Goal: Task Accomplishment & Management: Manage account settings

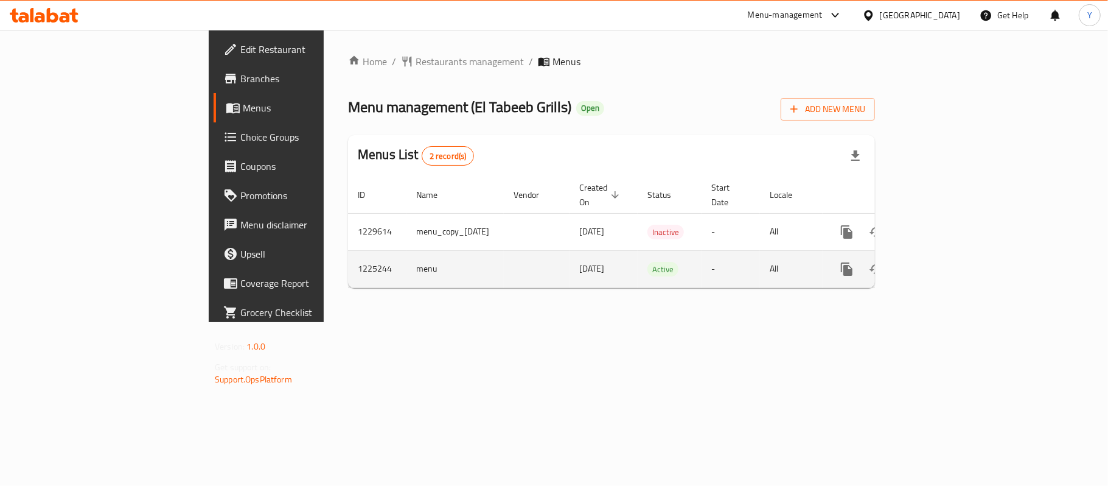
click at [942, 262] on icon "enhanced table" at bounding box center [934, 269] width 15 height 15
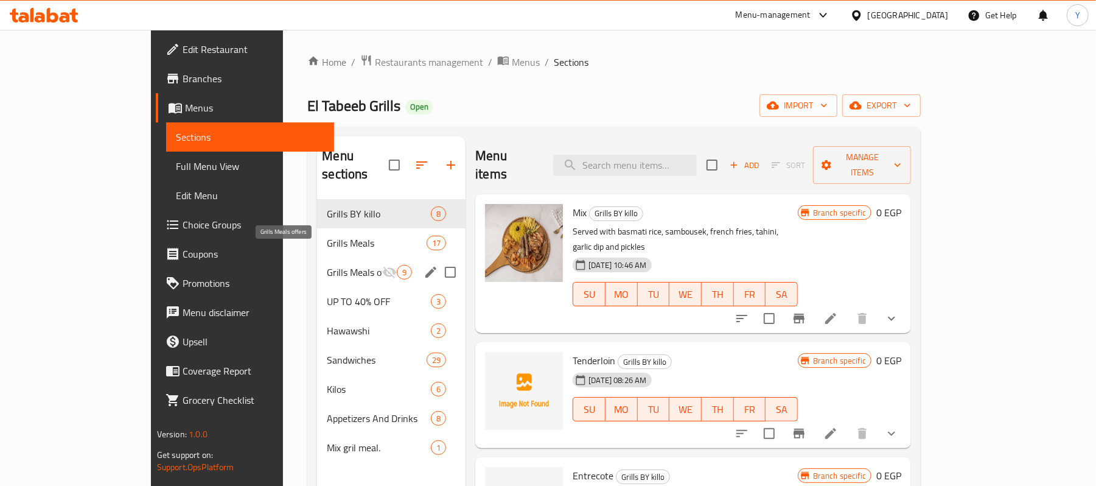
click at [327, 265] on span "Grills Meals offers" at bounding box center [354, 272] width 55 height 15
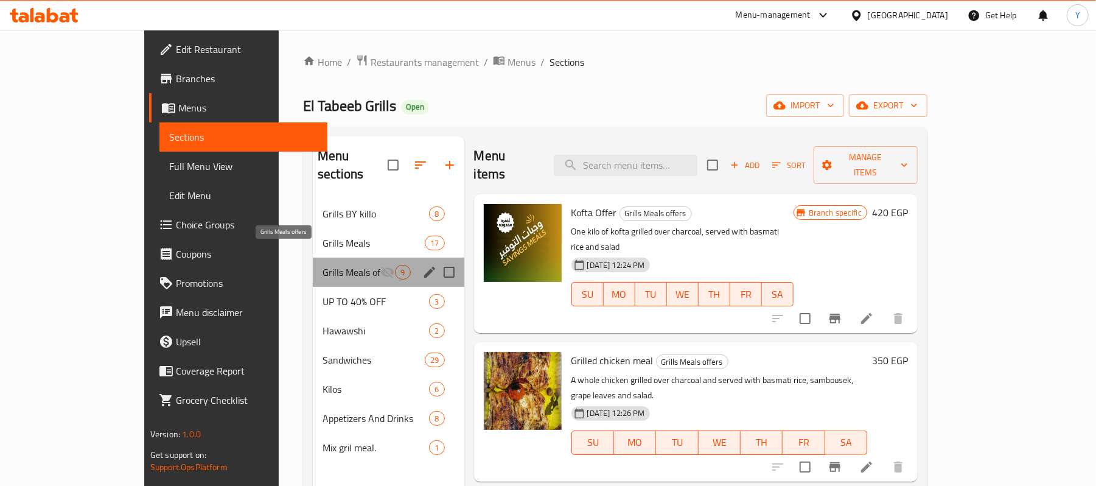
click at [323, 265] on span "Grills Meals offers" at bounding box center [352, 272] width 58 height 15
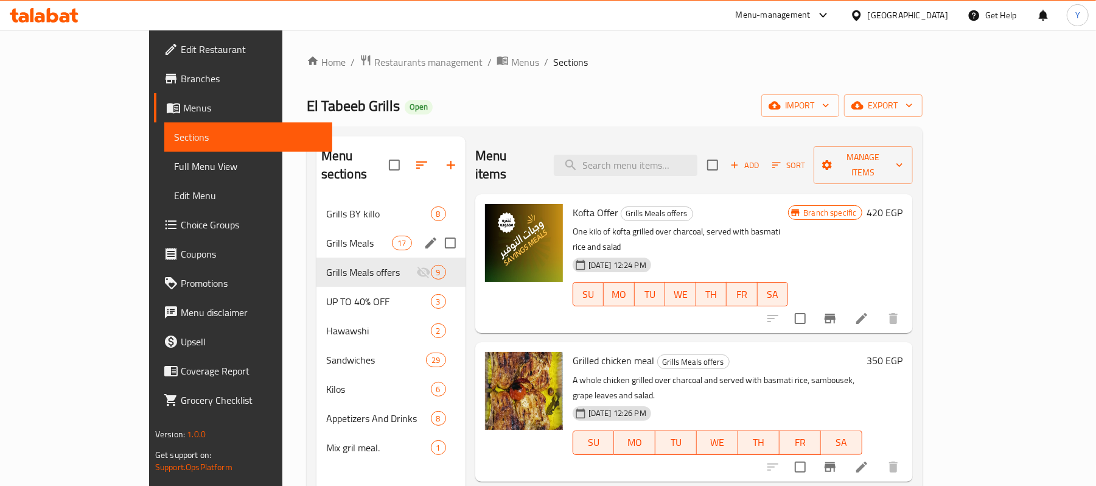
click at [318, 234] on div "Grills Meals 17" at bounding box center [390, 242] width 149 height 29
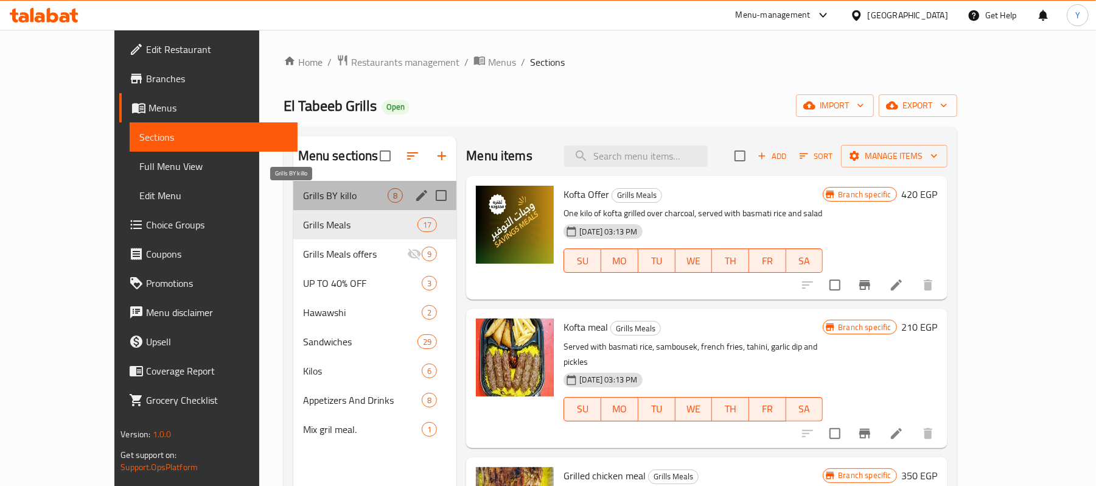
click at [317, 201] on span "Grills BY killo" at bounding box center [345, 195] width 85 height 15
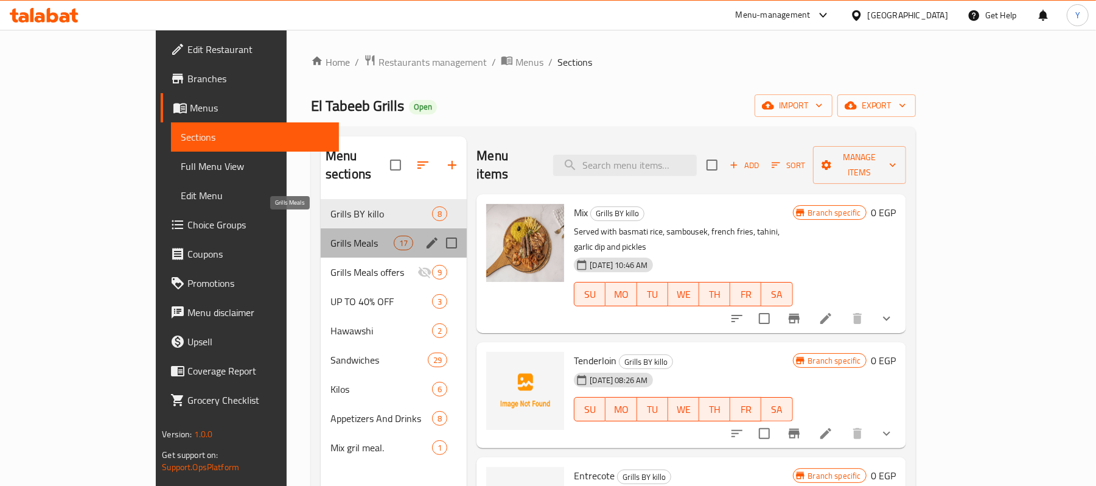
click at [330, 235] on span "Grills Meals" at bounding box center [361, 242] width 63 height 15
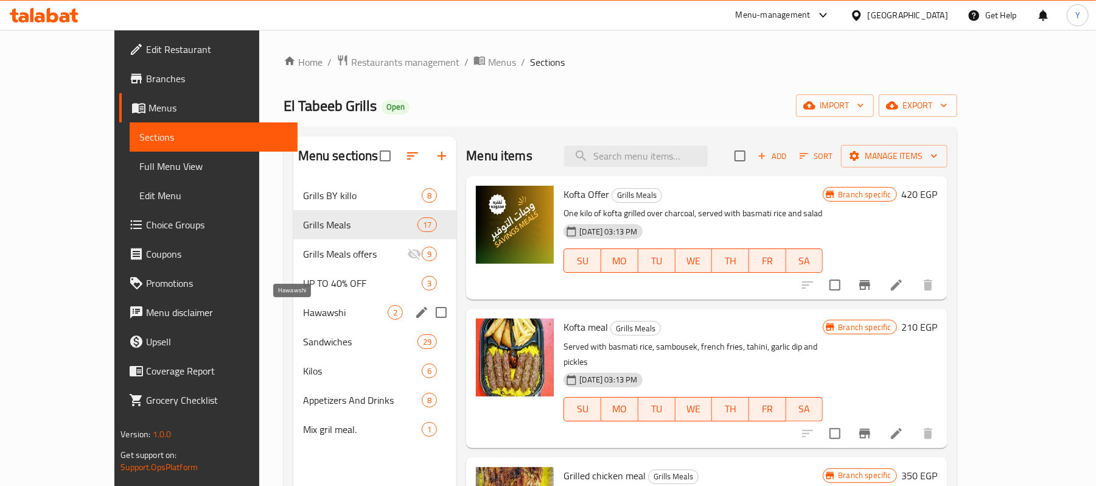
click at [303, 309] on span "Hawawshi" at bounding box center [345, 312] width 85 height 15
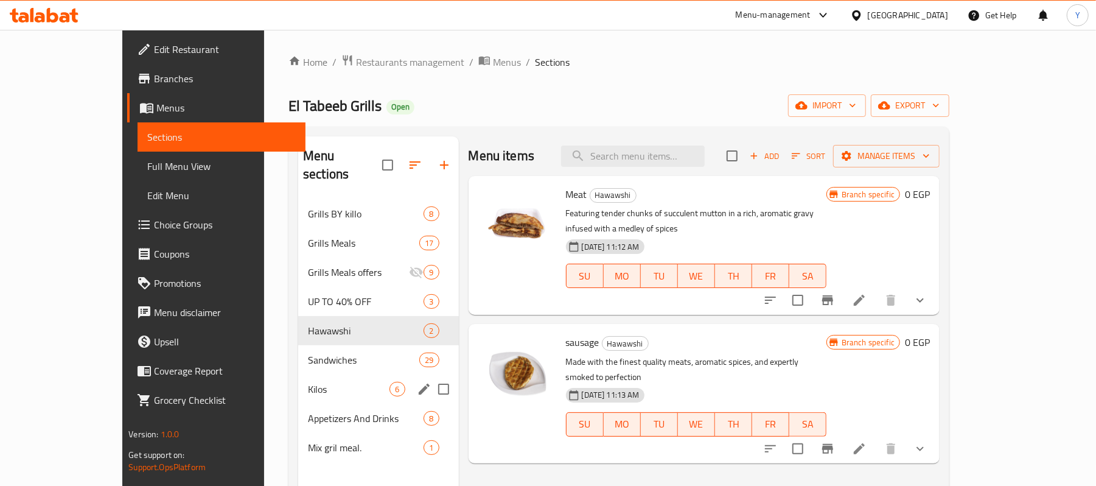
click at [298, 374] on div "Kilos 6" at bounding box center [378, 388] width 161 height 29
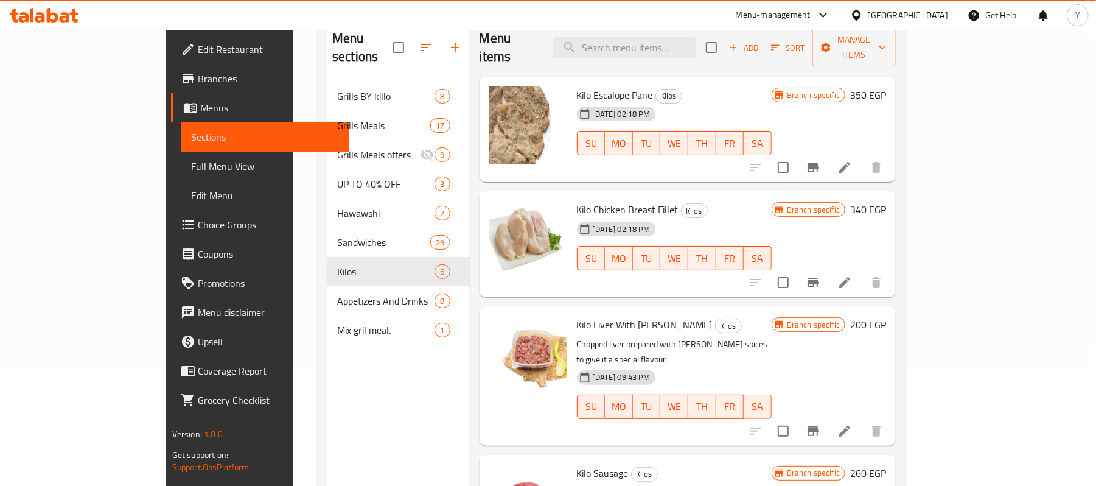
scroll to position [171, 0]
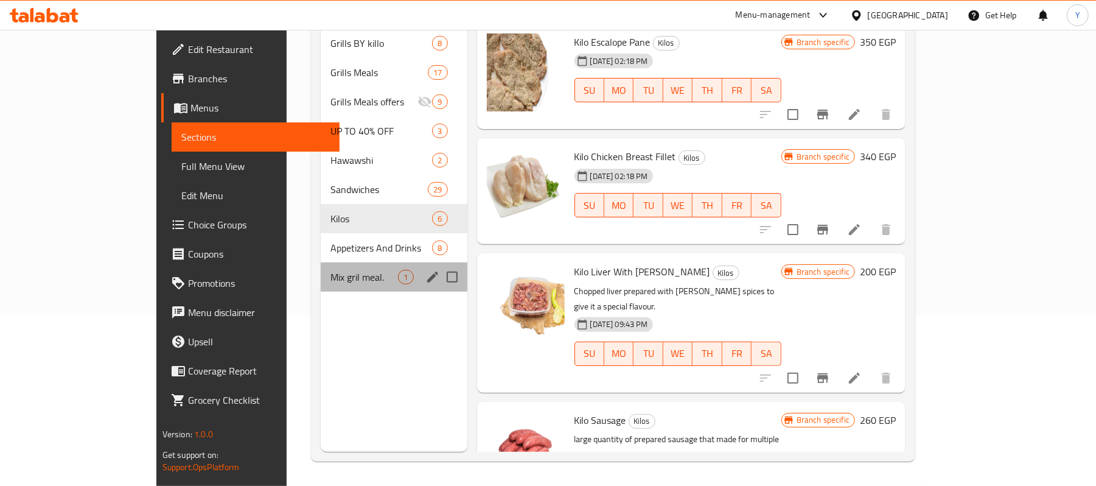
click at [330, 270] on span "Mix gril meal." at bounding box center [364, 277] width 68 height 15
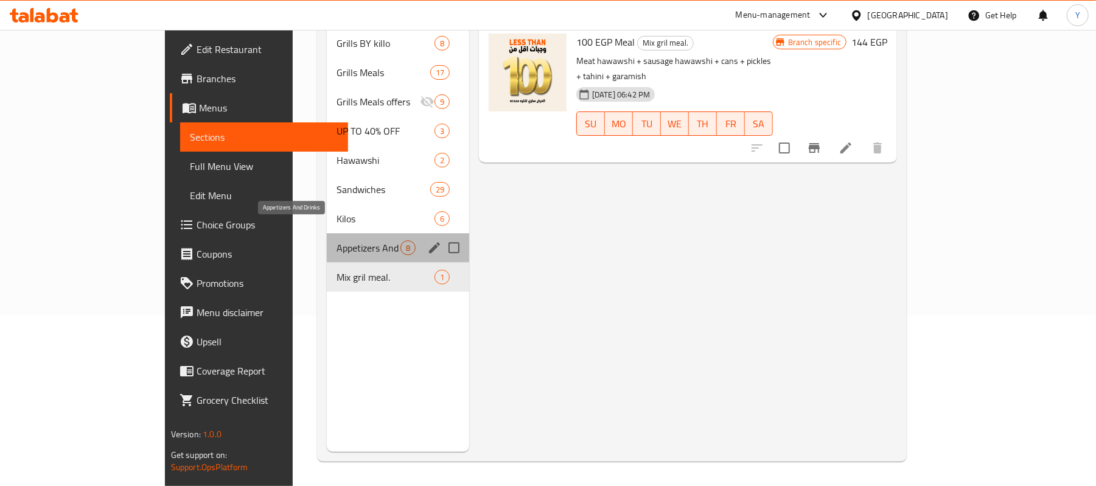
click at [337, 240] on span "Appetizers And Drinks" at bounding box center [369, 247] width 64 height 15
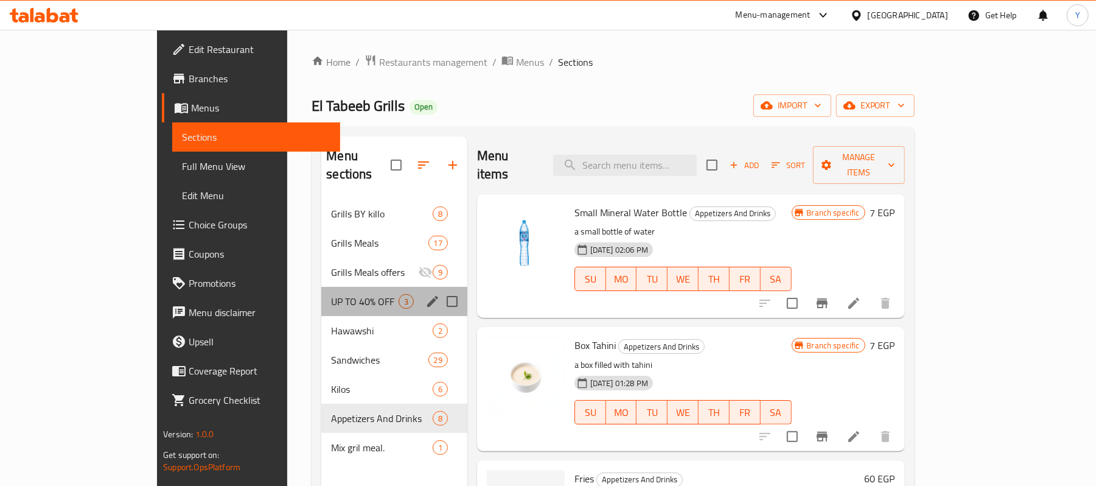
click at [321, 295] on div "UP TO 40% OFF 3" at bounding box center [394, 301] width 146 height 29
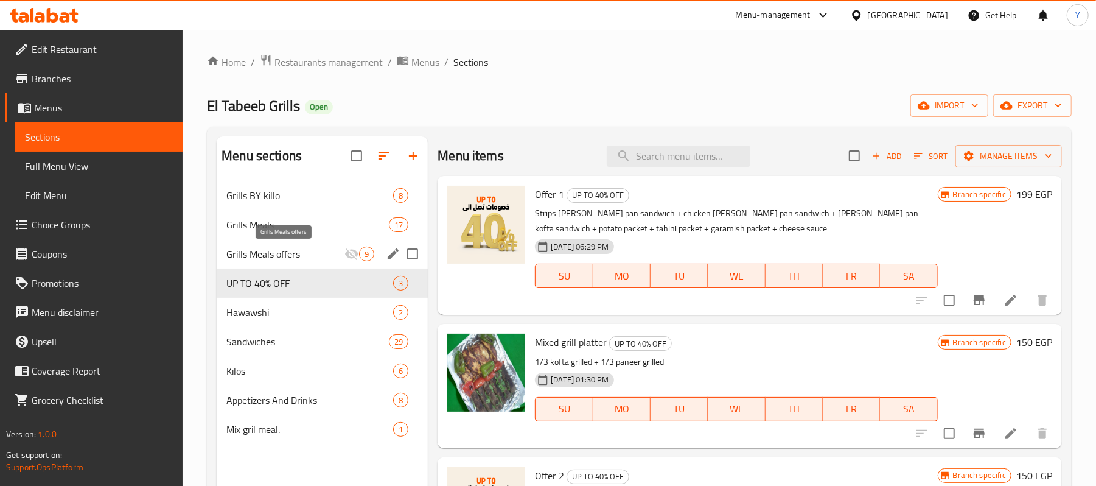
click at [276, 256] on span "Grills Meals offers" at bounding box center [285, 253] width 118 height 15
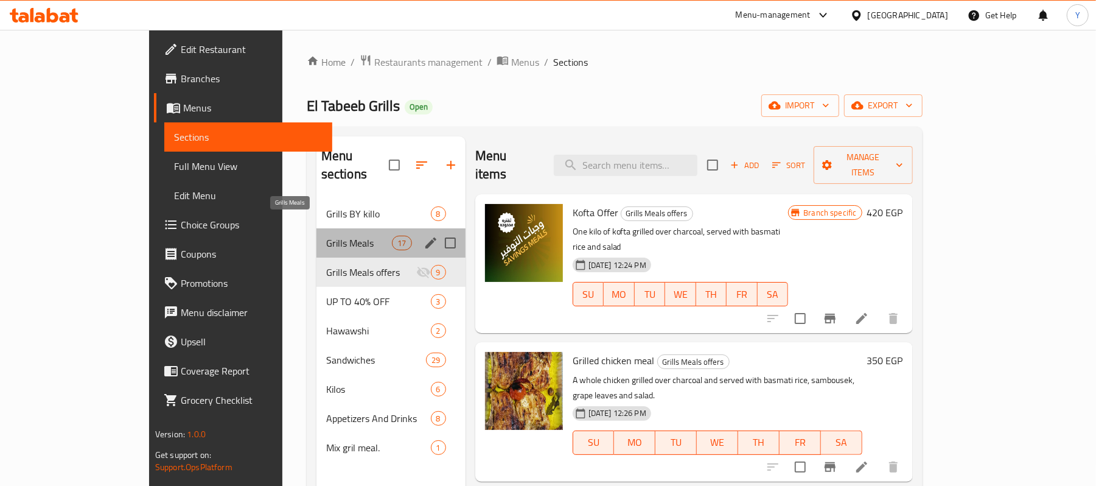
click at [326, 235] on span "Grills Meals" at bounding box center [359, 242] width 66 height 15
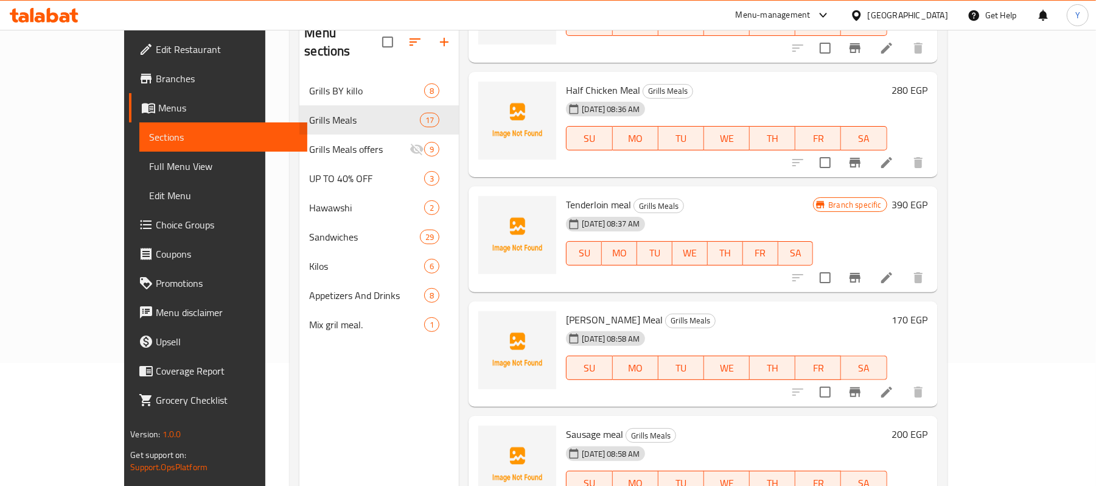
scroll to position [124, 0]
click at [904, 380] on li at bounding box center [887, 391] width 34 height 22
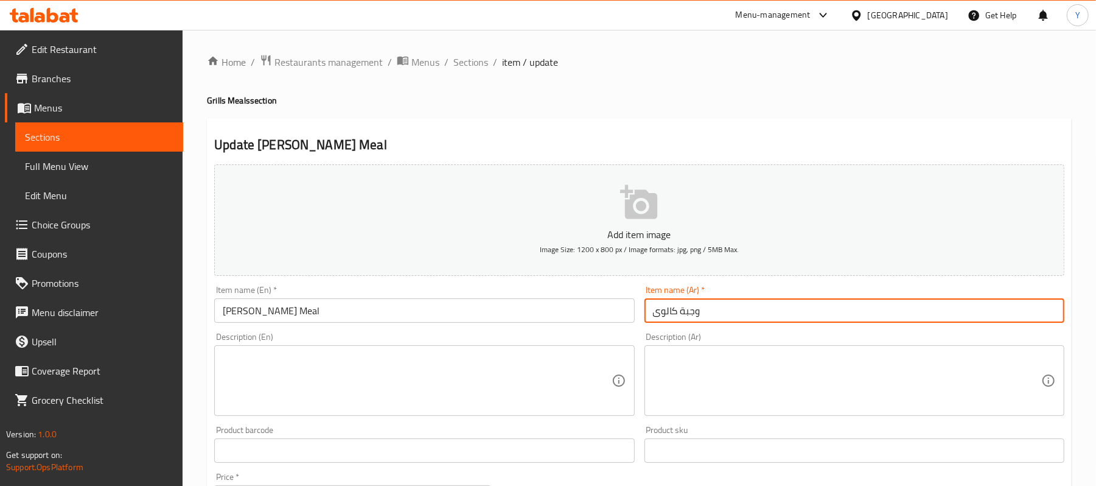
click at [656, 319] on input "وجبة كالوى" at bounding box center [854, 310] width 420 height 24
click at [669, 310] on input "وجبة كالوى" at bounding box center [854, 310] width 420 height 24
type input "[PERSON_NAME]"
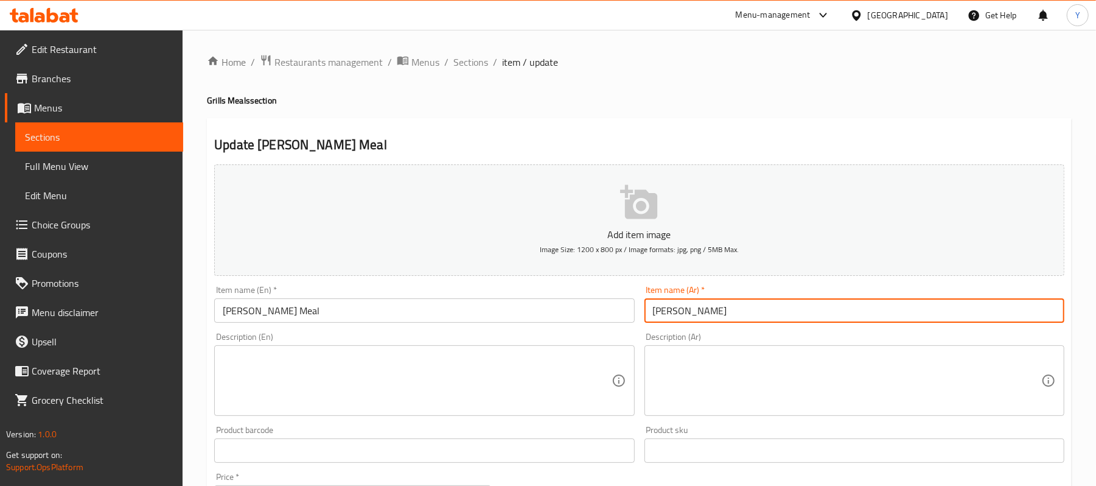
click at [529, 370] on textarea at bounding box center [417, 381] width 388 height 58
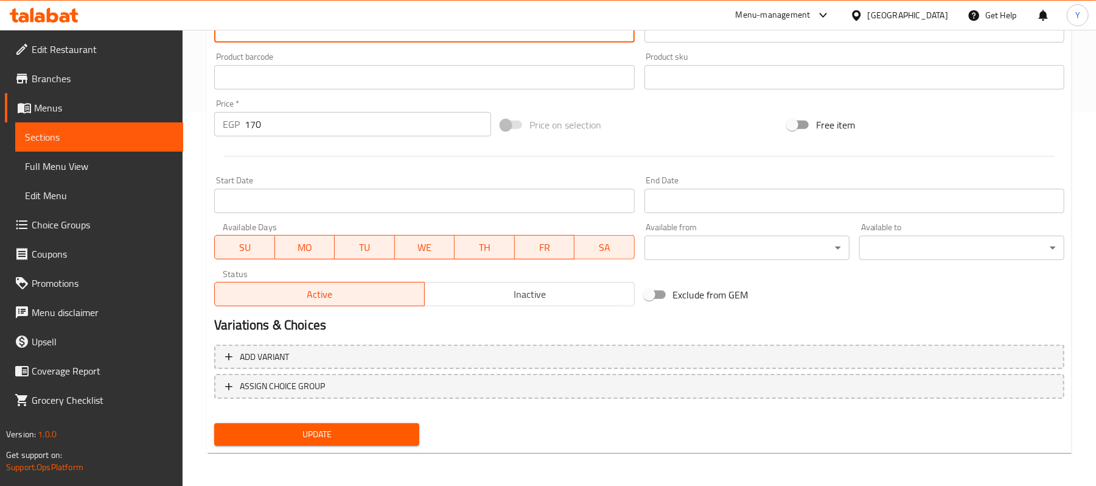
click at [349, 429] on span "Update" at bounding box center [317, 434] width 186 height 15
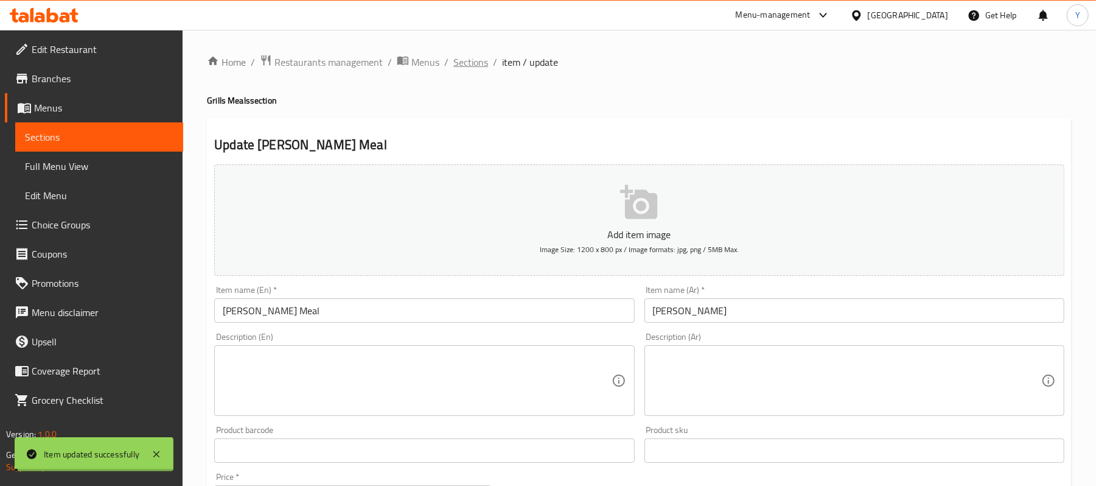
click at [478, 57] on span "Sections" at bounding box center [470, 62] width 35 height 15
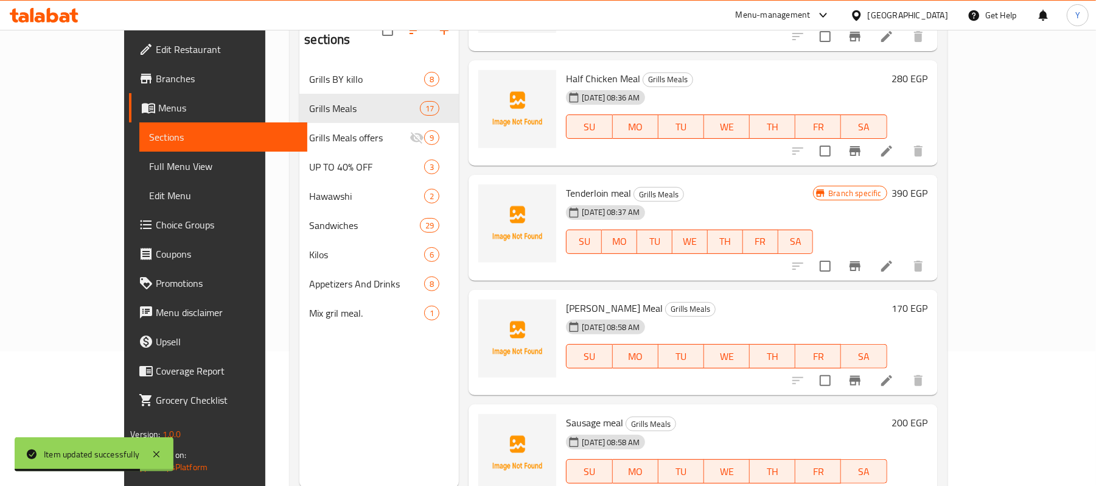
scroll to position [171, 0]
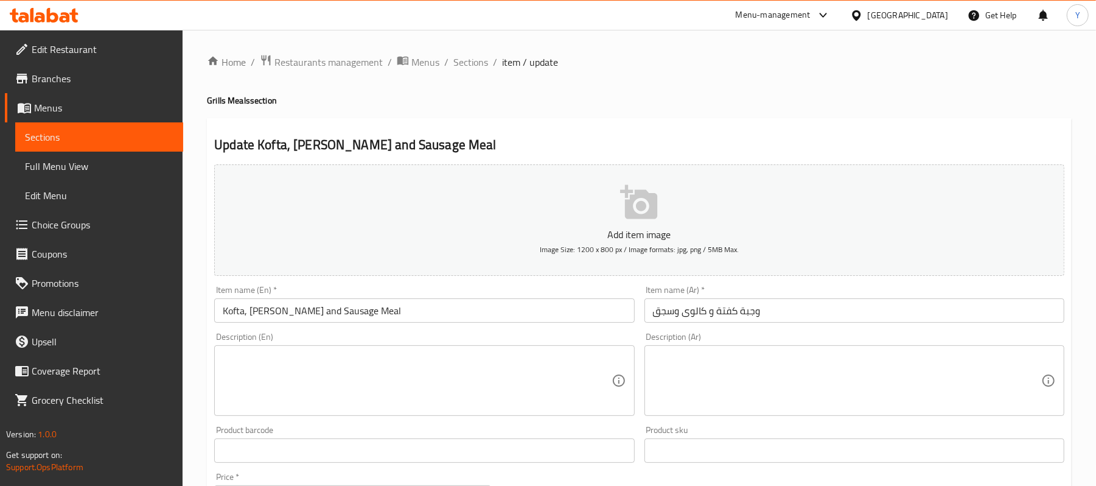
click at [730, 307] on input "وجبة كفتة و كالوى وسجق" at bounding box center [854, 310] width 420 height 24
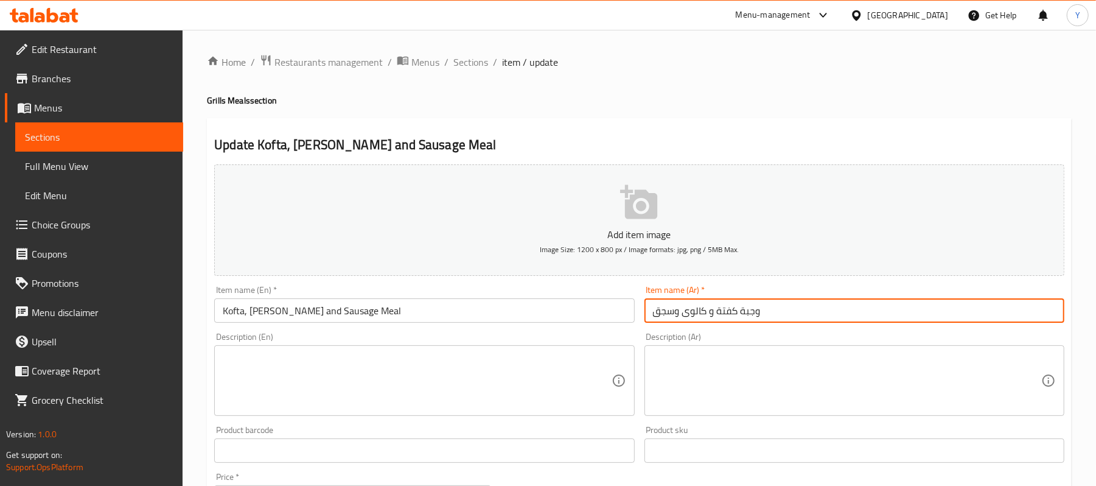
click at [730, 307] on input "وجبة كفتة و كالوى وسجق" at bounding box center [854, 310] width 420 height 24
click at [699, 323] on input "وجبة كبده و كالوى وسجق" at bounding box center [854, 310] width 420 height 24
type input "وجبة كبده و كلاوي وسجق"
click at [232, 308] on input "Kofta, [PERSON_NAME] and Sausage Meal" at bounding box center [424, 310] width 420 height 24
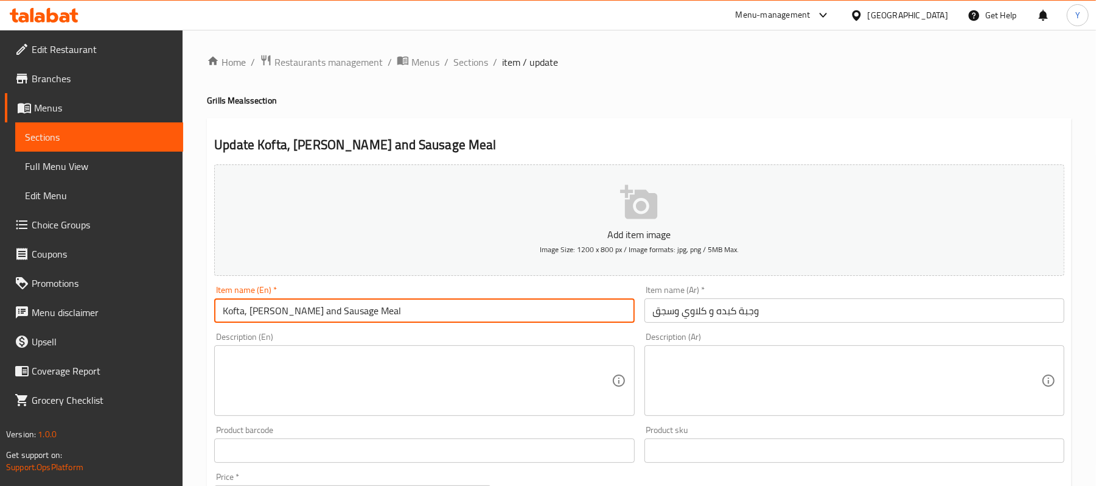
click at [232, 308] on input "Kofta, [PERSON_NAME] and Sausage Meal" at bounding box center [424, 310] width 420 height 24
type input "Kebda, [PERSON_NAME] and Sausage Meal"
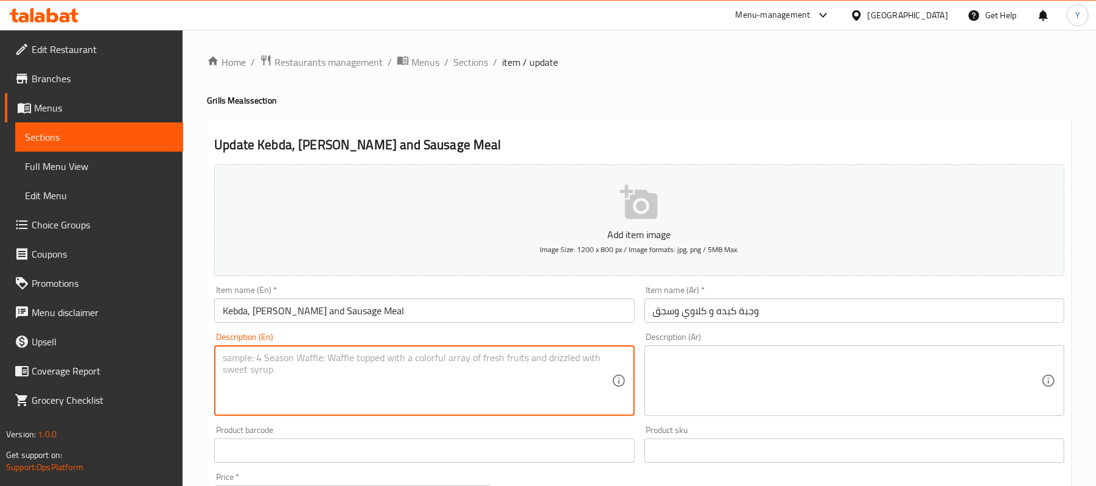
click at [309, 361] on textarea at bounding box center [417, 381] width 388 height 58
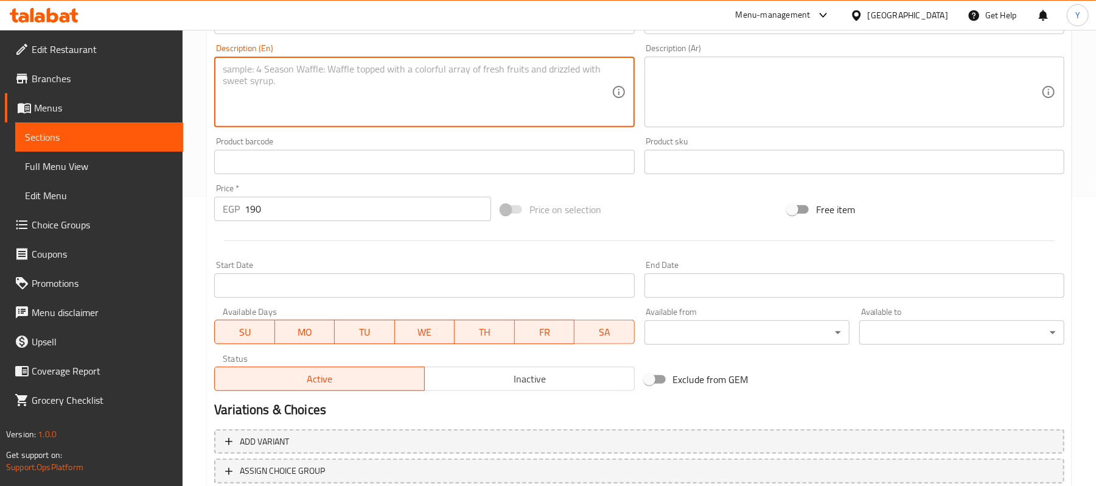
scroll to position [373, 0]
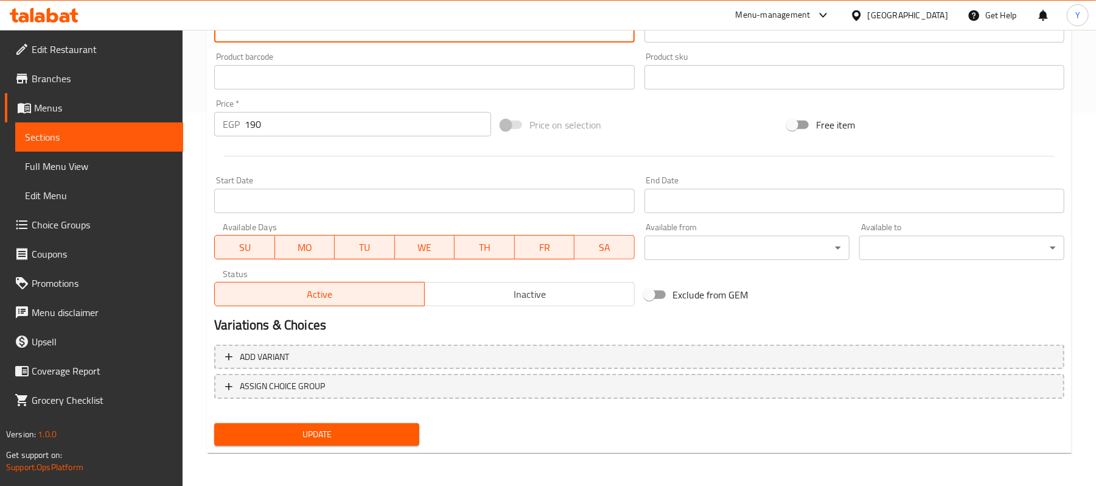
click at [304, 438] on span "Update" at bounding box center [317, 434] width 186 height 15
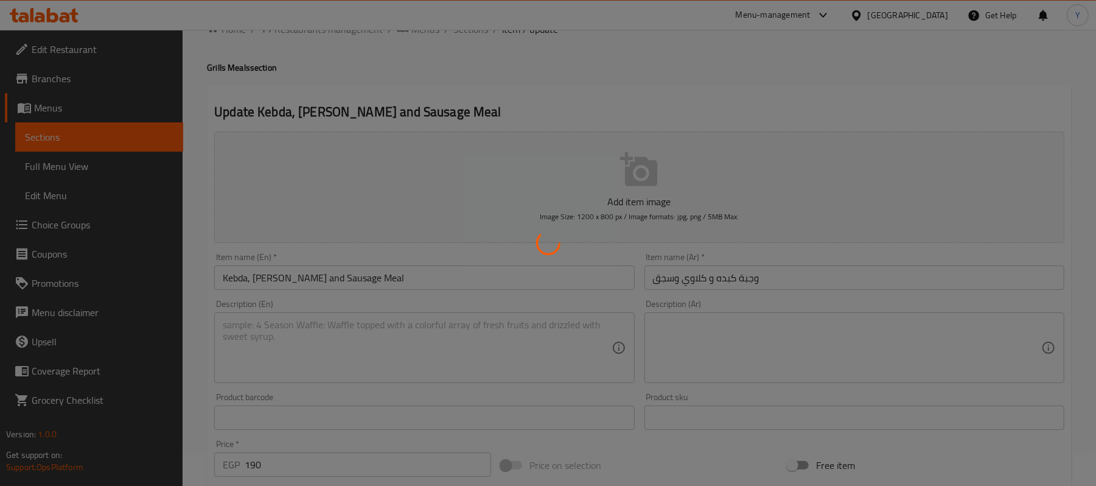
scroll to position [0, 0]
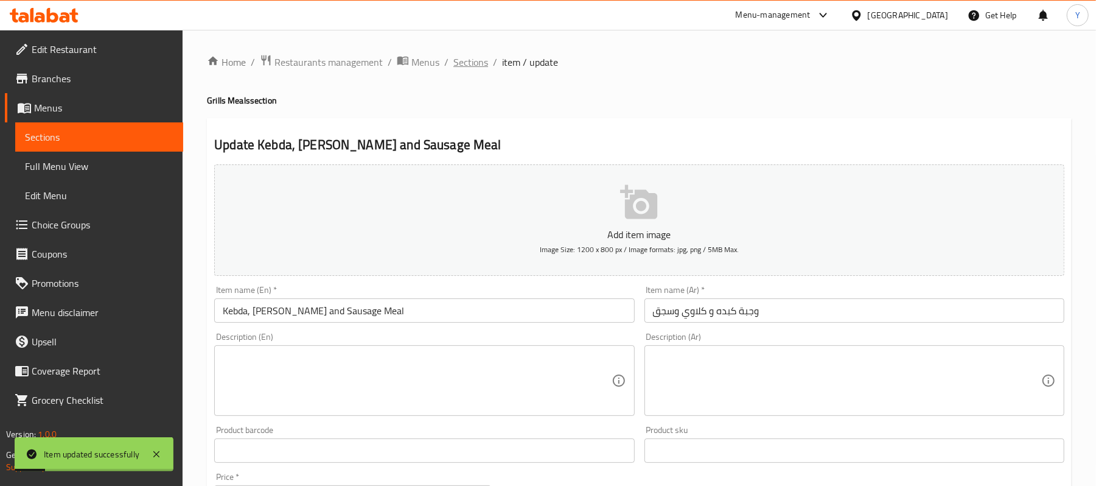
click at [462, 62] on span "Sections" at bounding box center [470, 62] width 35 height 15
